Goal: Find specific page/section: Find specific page/section

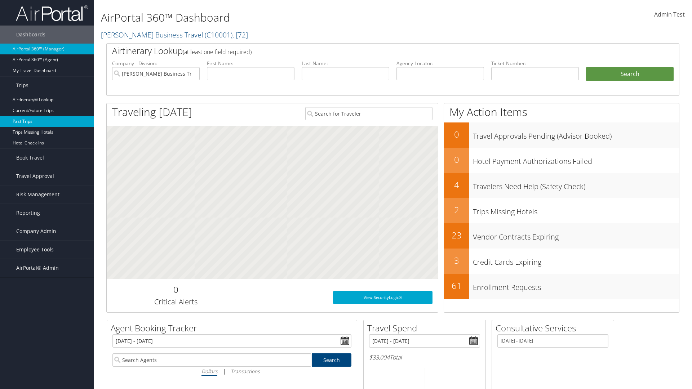
click at [47, 121] on link "Past Trips" at bounding box center [47, 121] width 94 height 11
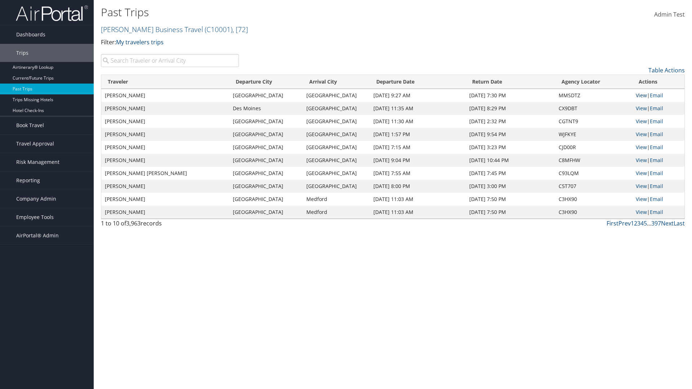
click at [640, 95] on link "View" at bounding box center [641, 95] width 11 height 7
click at [658, 95] on link "Email" at bounding box center [656, 95] width 13 height 7
